Goal: Task Accomplishment & Management: Manage account settings

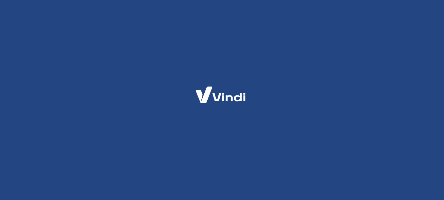
click at [176, 0] on html at bounding box center [222, 0] width 444 height 0
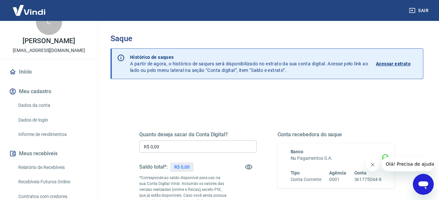
scroll to position [33, 0]
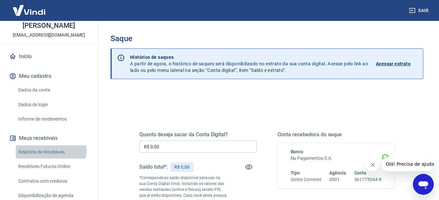
drag, startPoint x: 49, startPoint y: 156, endPoint x: 57, endPoint y: 156, distance: 7.8
click at [49, 156] on link "Relatório de Recebíveis" at bounding box center [53, 151] width 74 height 13
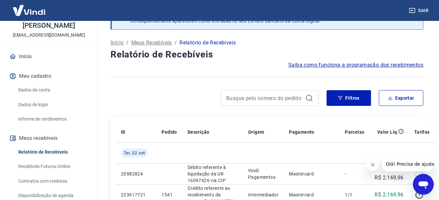
scroll to position [65, 0]
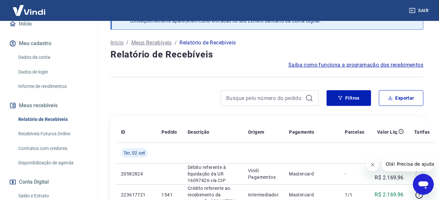
click at [48, 141] on link "Recebíveis Futuros Online" at bounding box center [53, 133] width 74 height 13
